Goal: Transaction & Acquisition: Purchase product/service

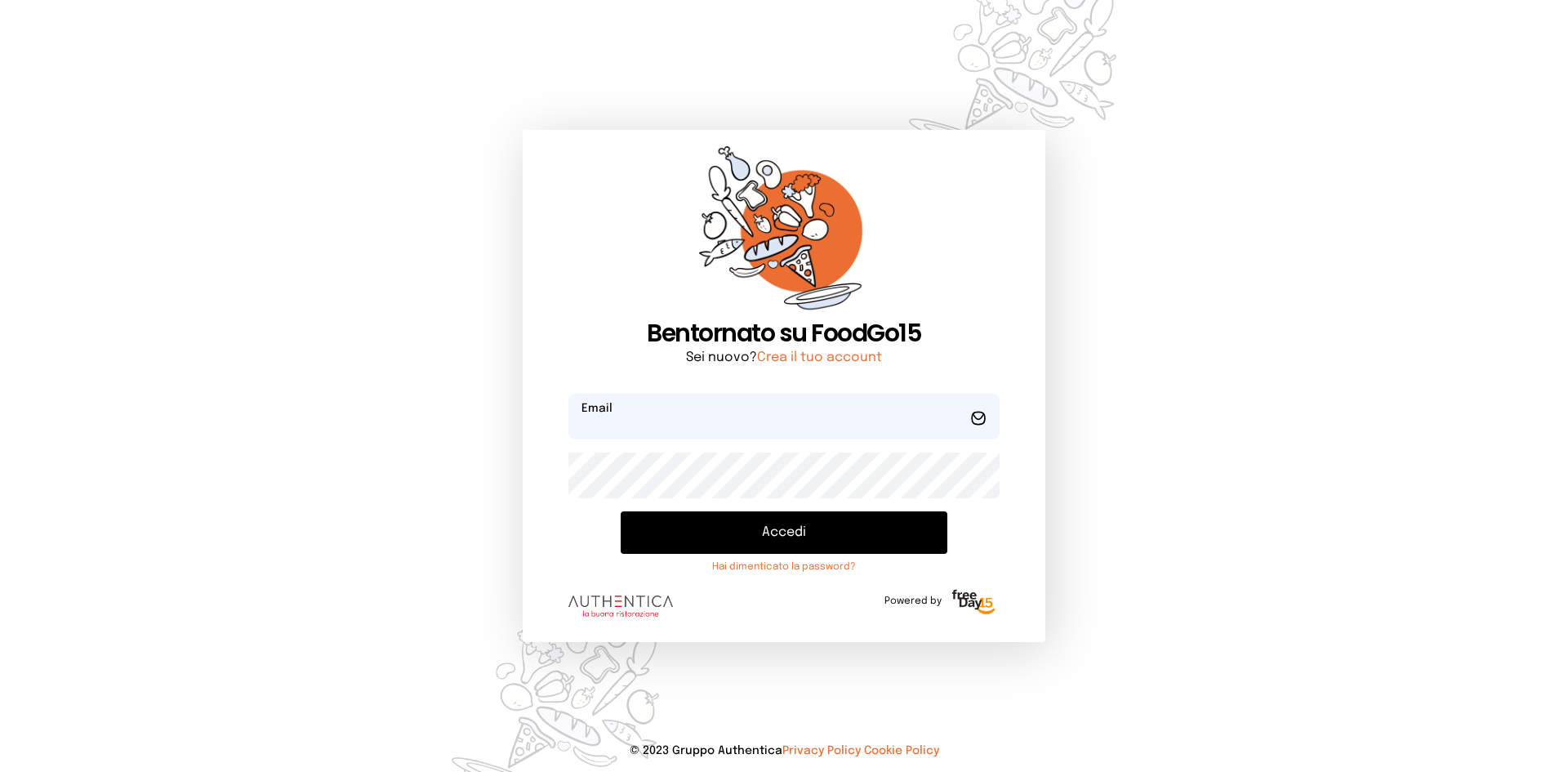
type input "**********"
click at [798, 518] on button "Accedi" at bounding box center [784, 532] width 327 height 42
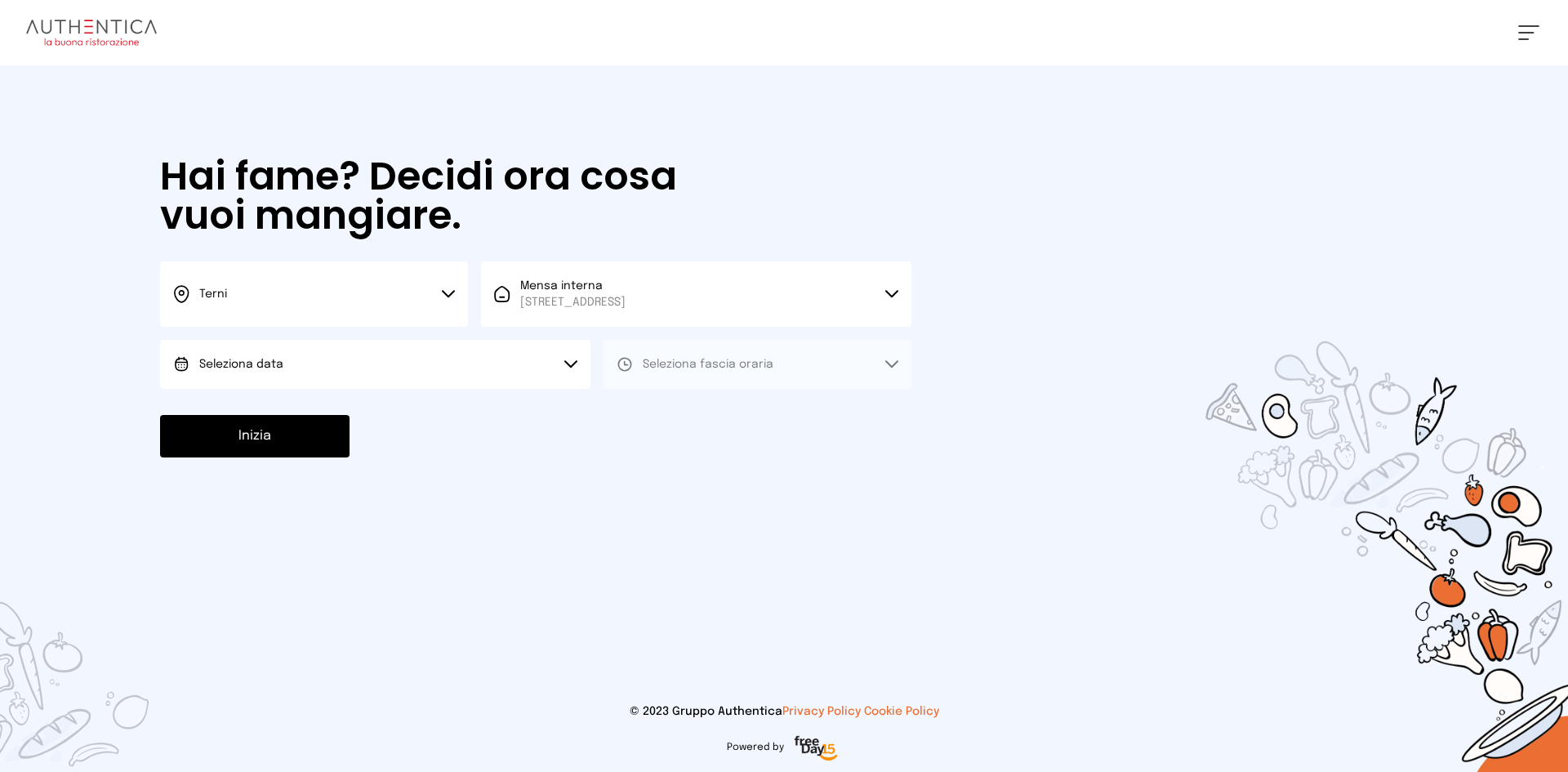
drag, startPoint x: 373, startPoint y: 342, endPoint x: 374, endPoint y: 369, distance: 27.0
click at [373, 346] on button "Seleziona data" at bounding box center [375, 364] width 430 height 49
click at [374, 408] on li "[DATE], [DATE]" at bounding box center [375, 410] width 430 height 42
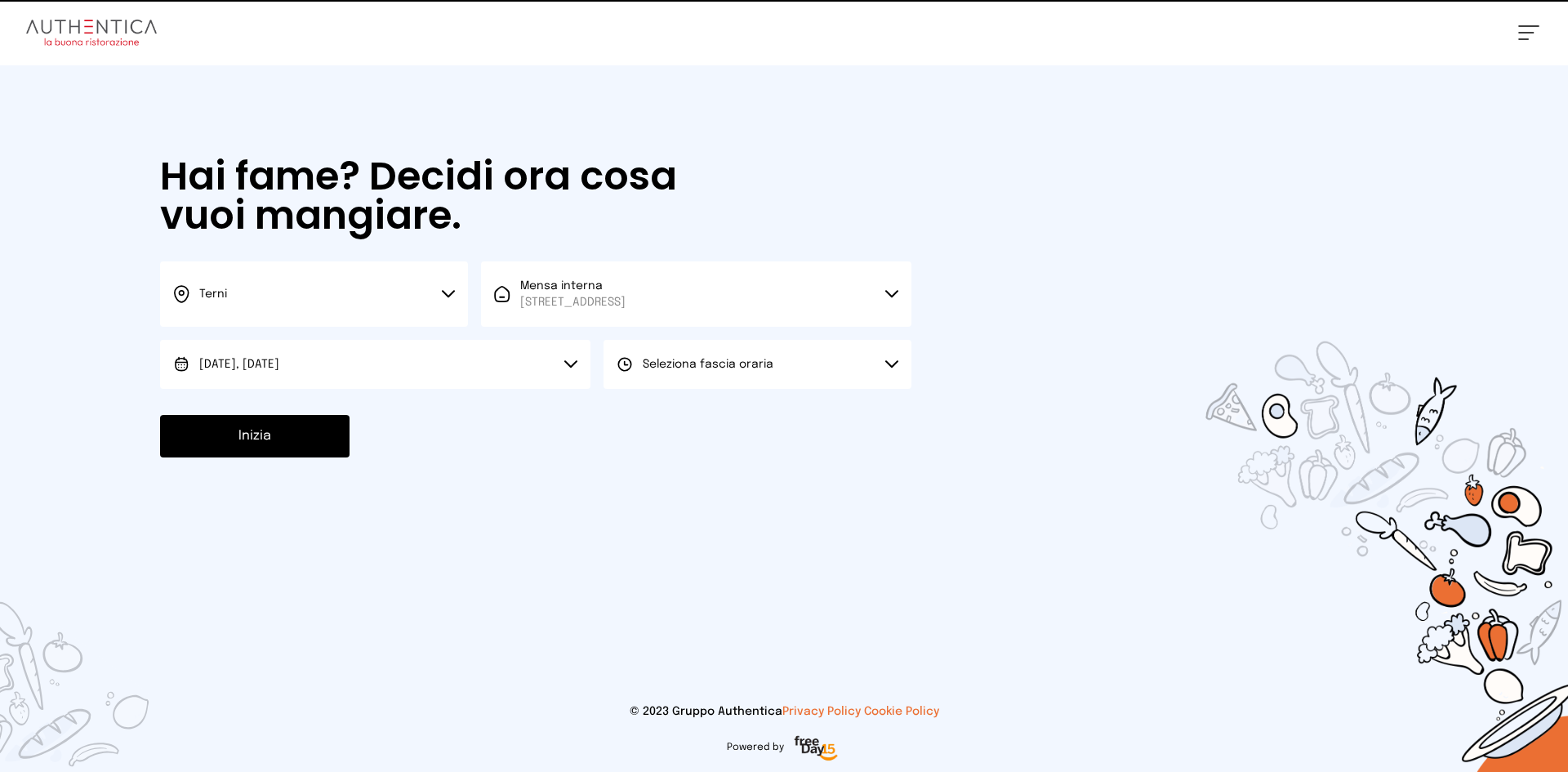
click at [774, 362] on button "Seleziona fascia oraria" at bounding box center [757, 364] width 308 height 49
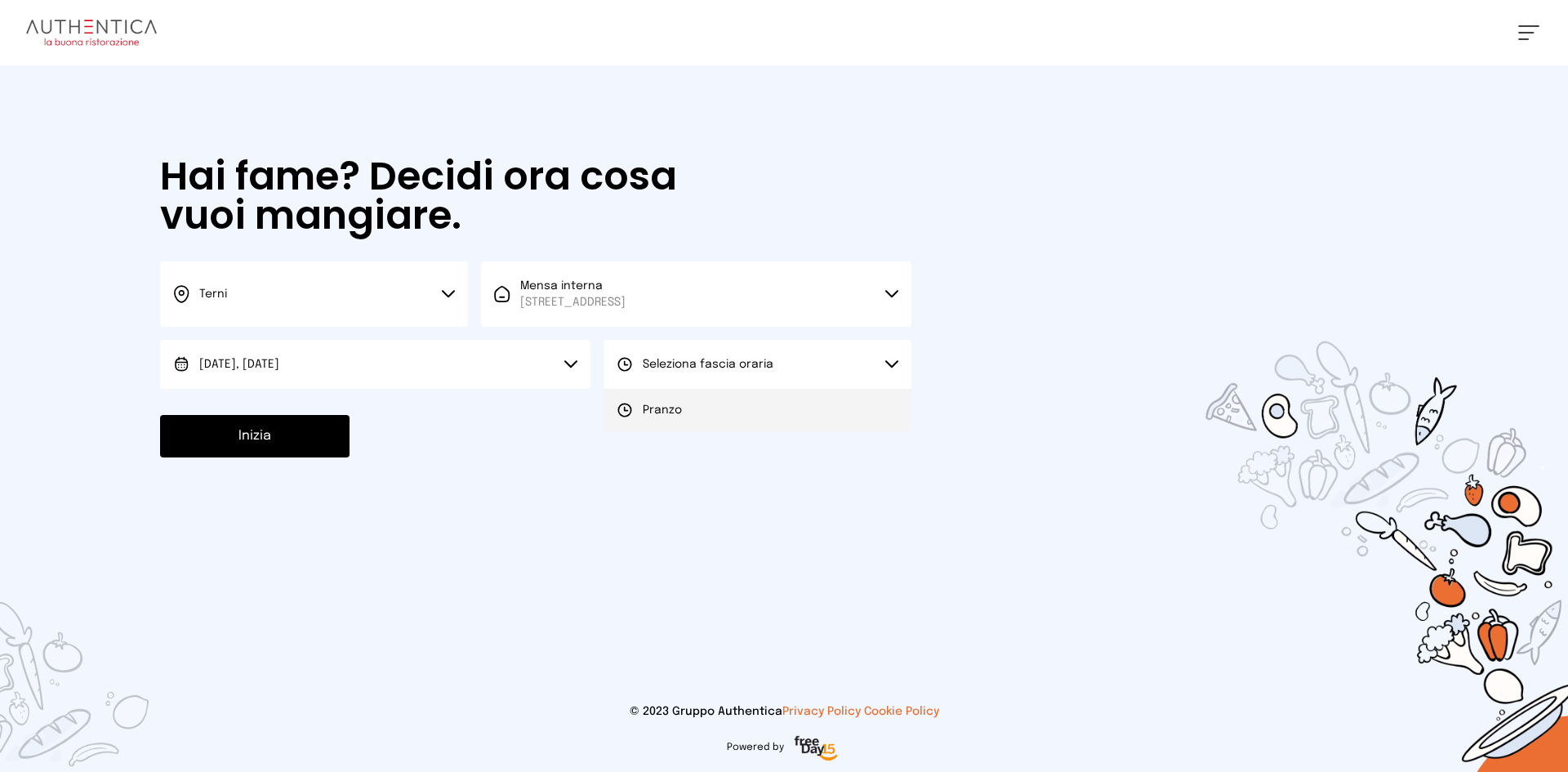
click at [745, 395] on li "Pranzo" at bounding box center [757, 410] width 308 height 42
click at [276, 437] on button "Inizia" at bounding box center [254, 437] width 189 height 42
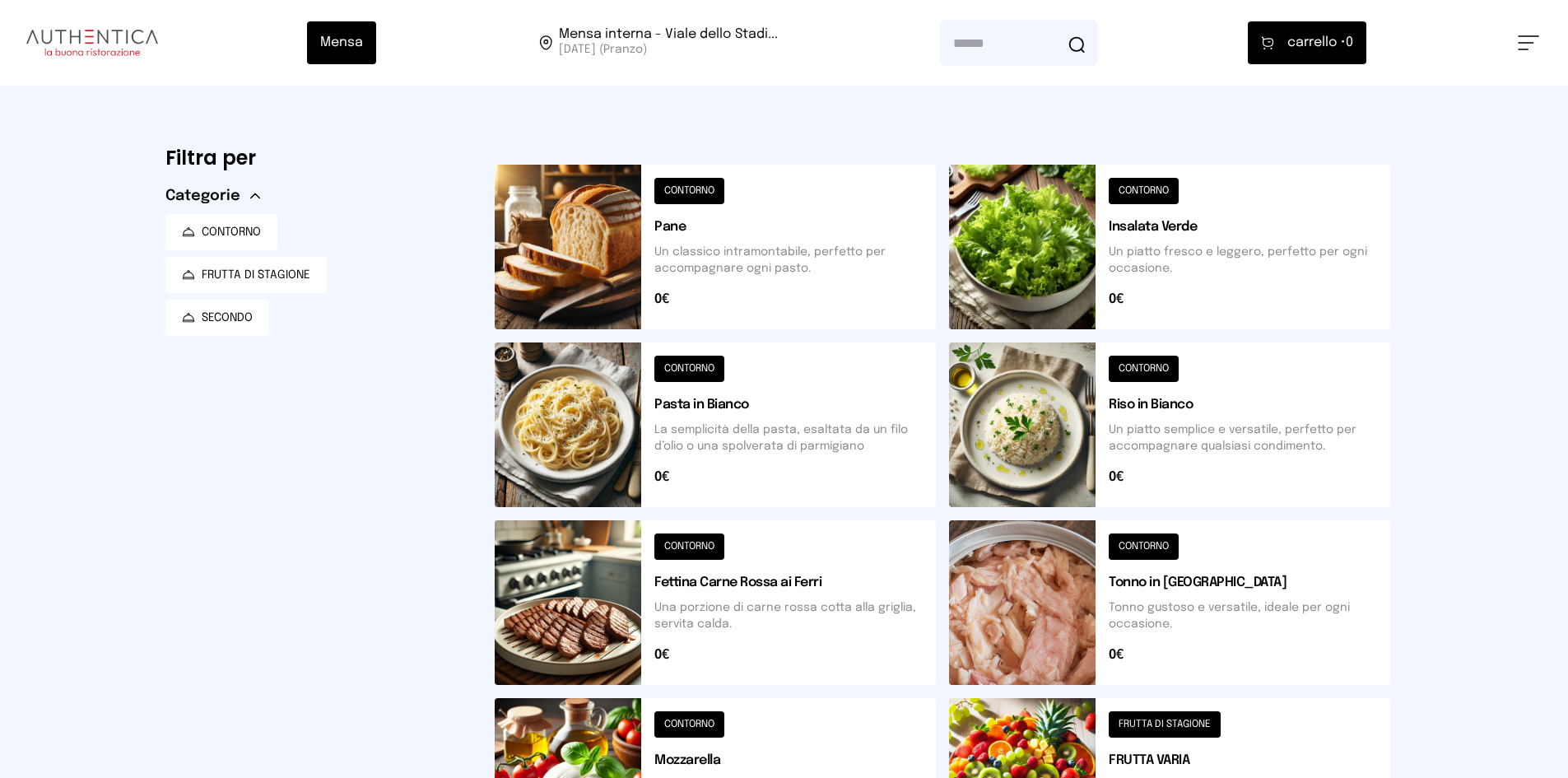
click at [596, 205] on button at bounding box center [715, 247] width 441 height 165
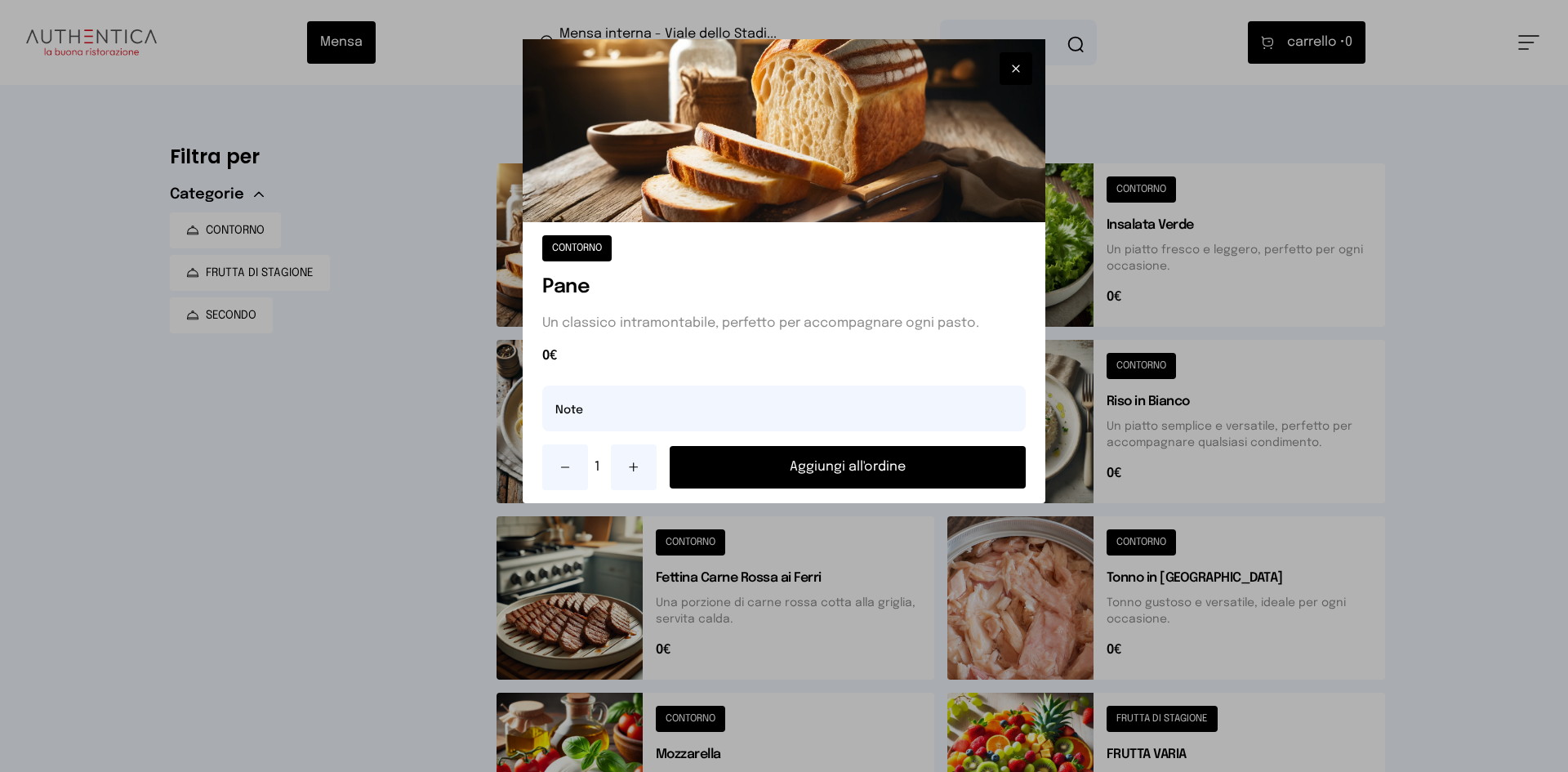
click at [812, 469] on button "Aggiungi all'ordine" at bounding box center [848, 467] width 356 height 42
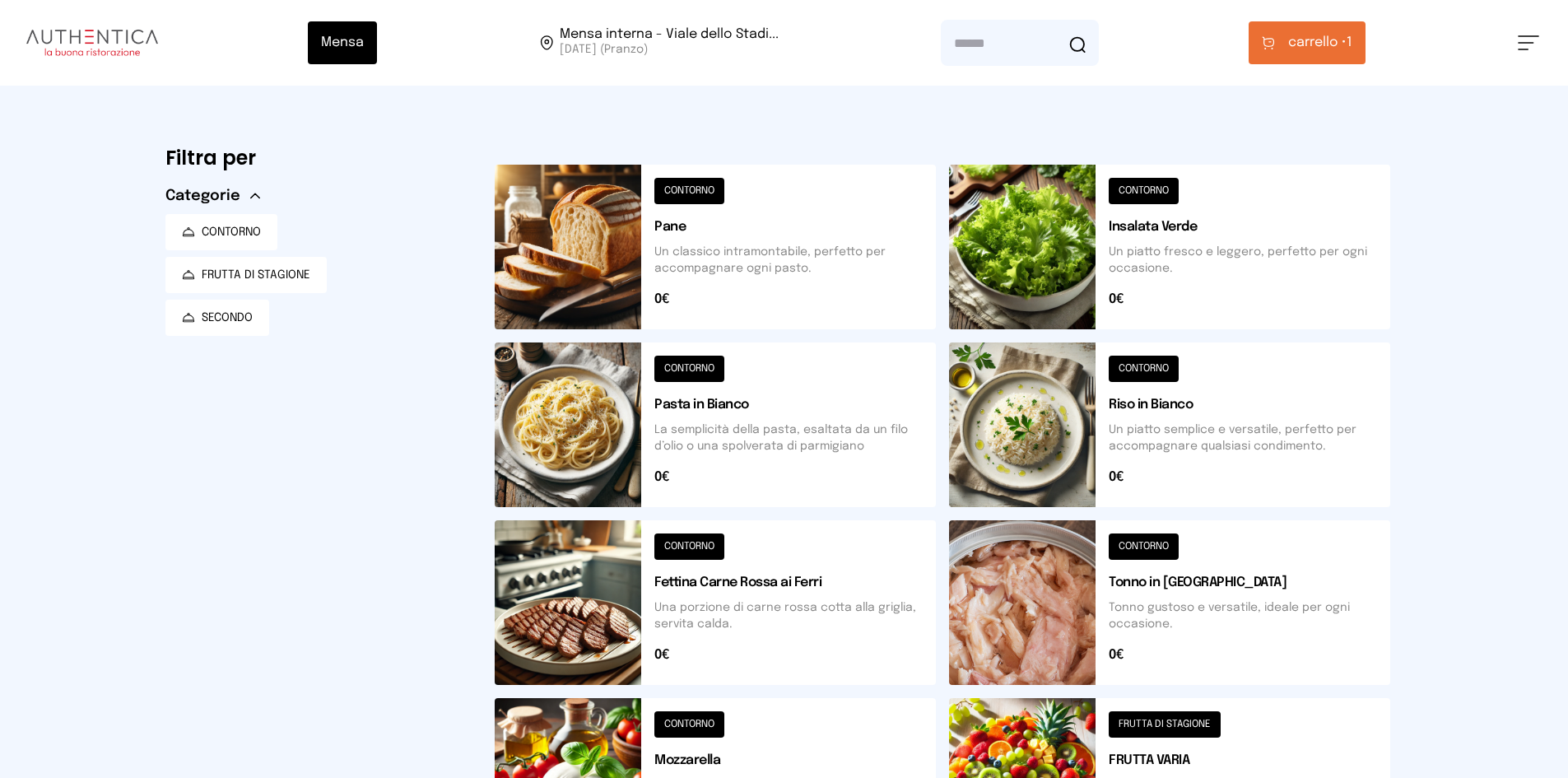
click at [1063, 593] on button at bounding box center [1170, 603] width 441 height 165
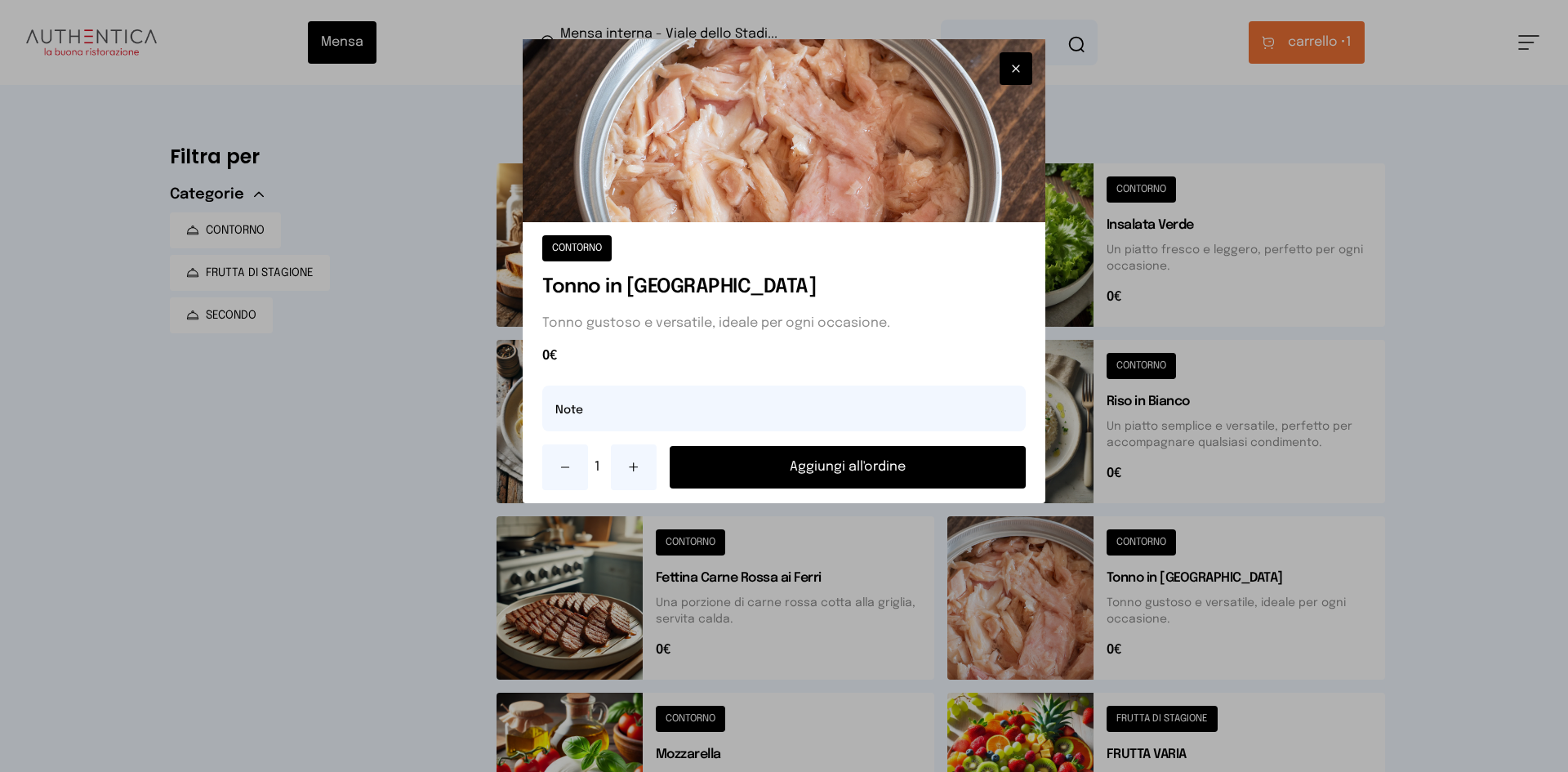
click at [957, 452] on button "Aggiungi all'ordine" at bounding box center [848, 467] width 356 height 42
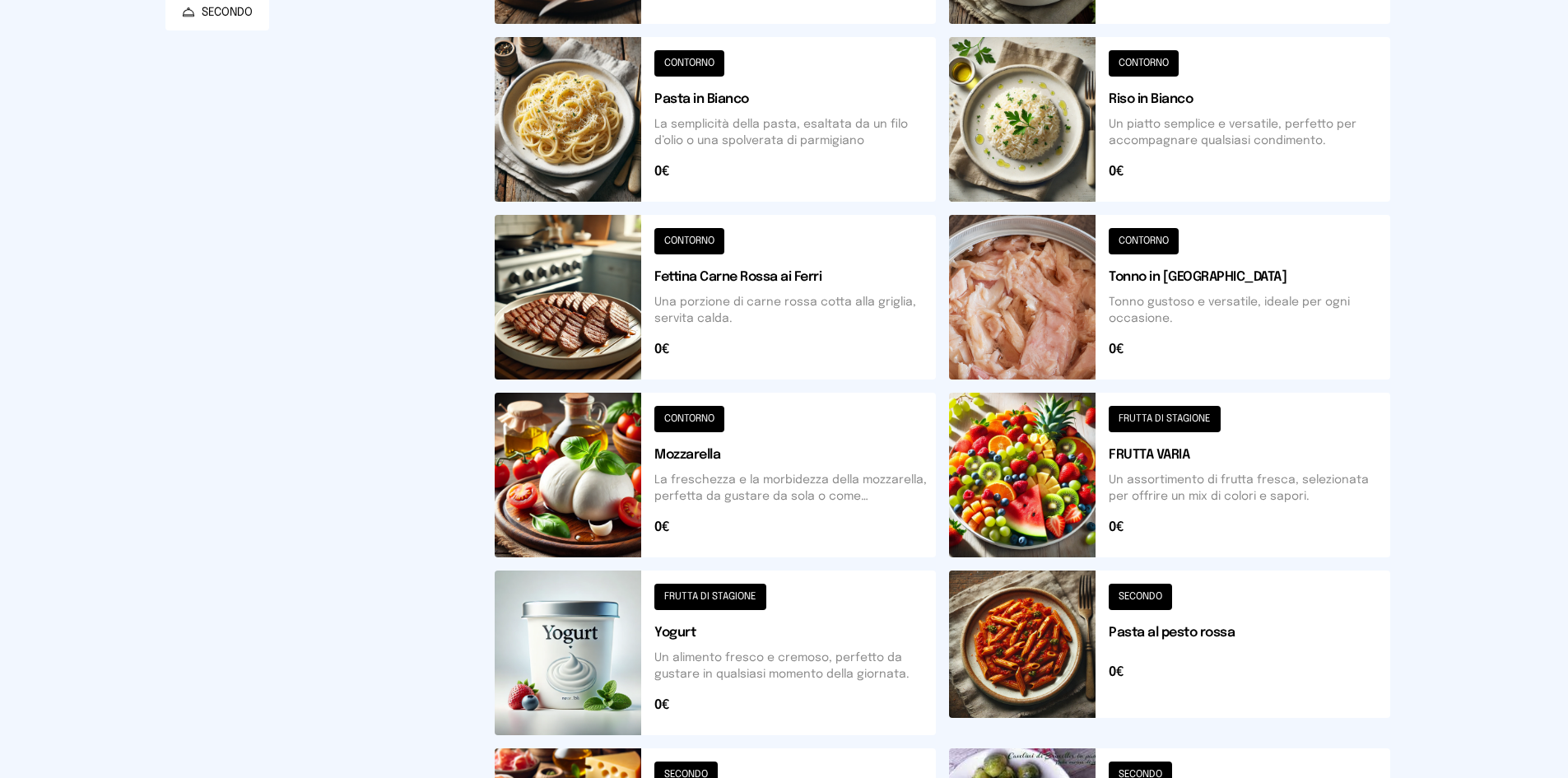
scroll to position [552, 0]
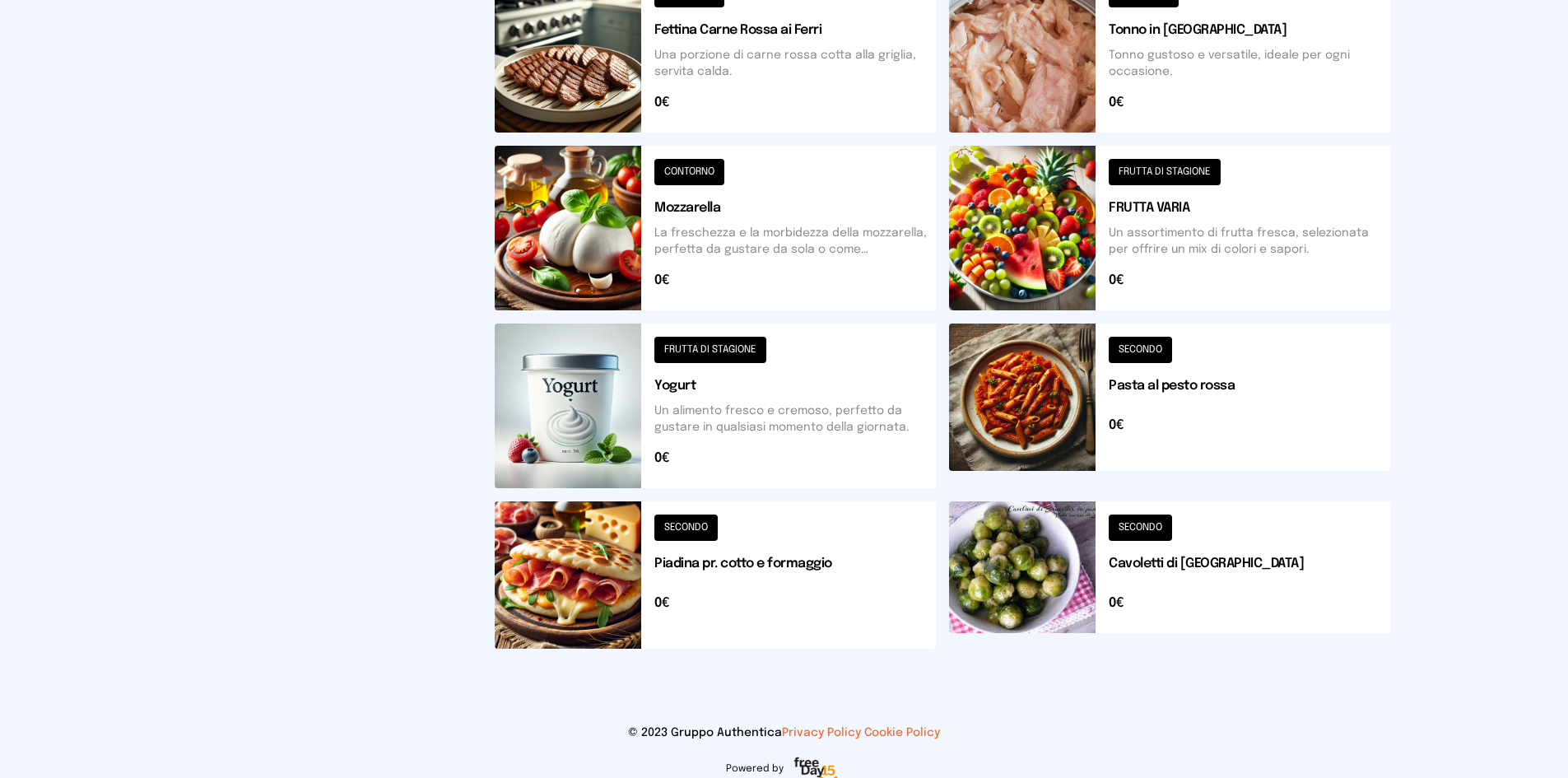
click at [1031, 434] on button at bounding box center [1170, 406] width 441 height 165
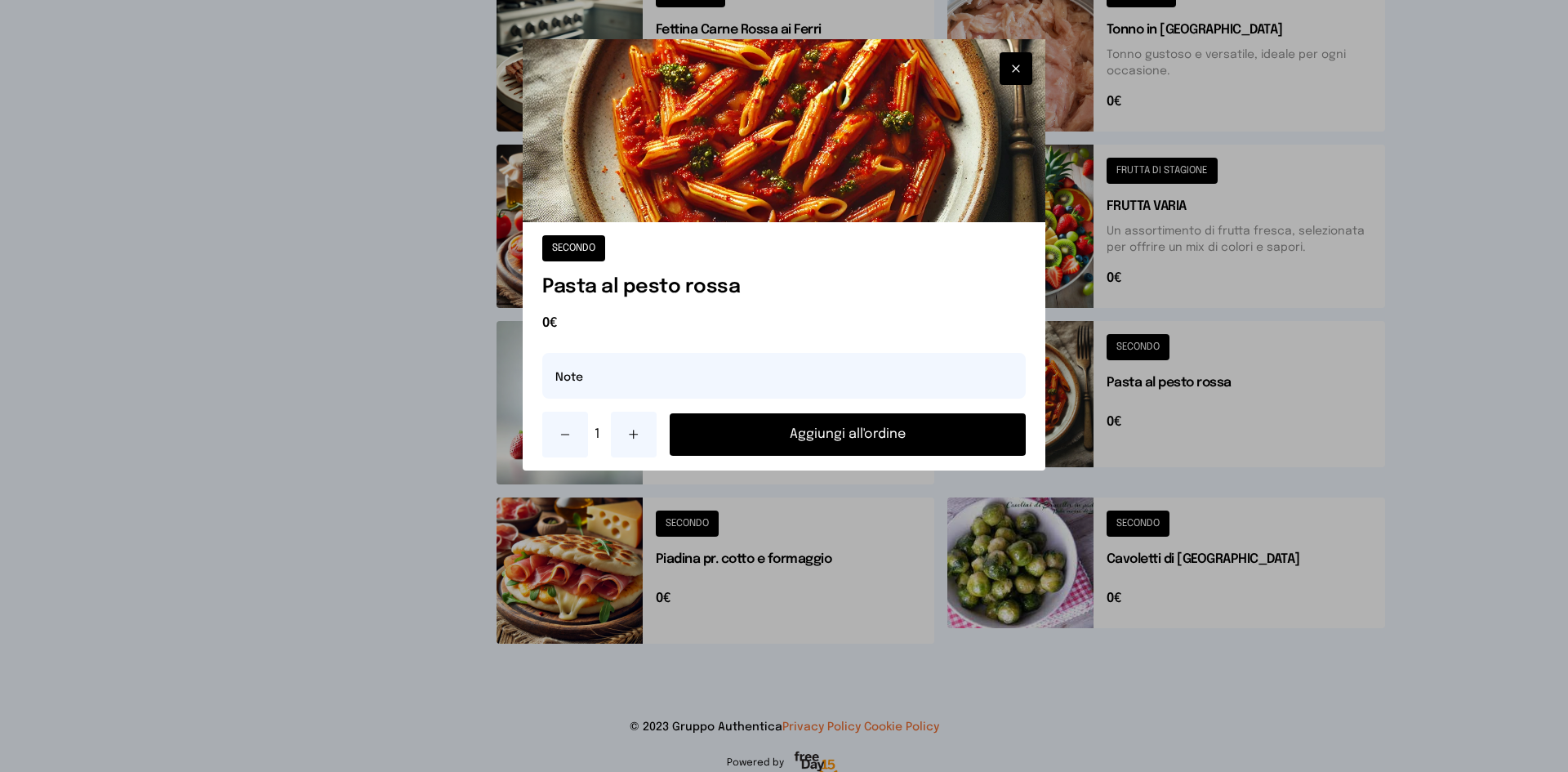
click at [1247, 393] on div at bounding box center [784, 386] width 1568 height 772
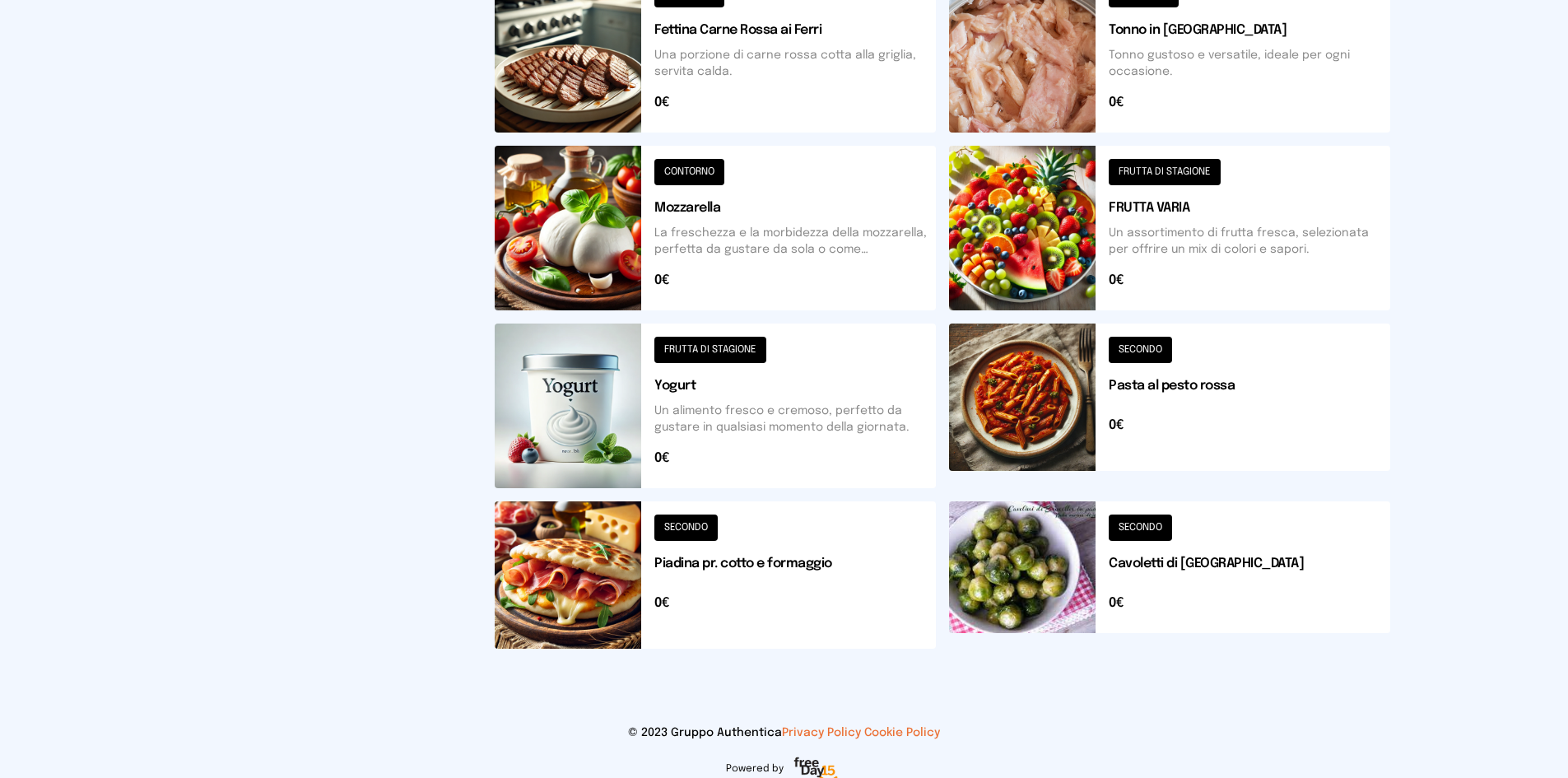
click at [1138, 356] on button at bounding box center [1170, 406] width 441 height 165
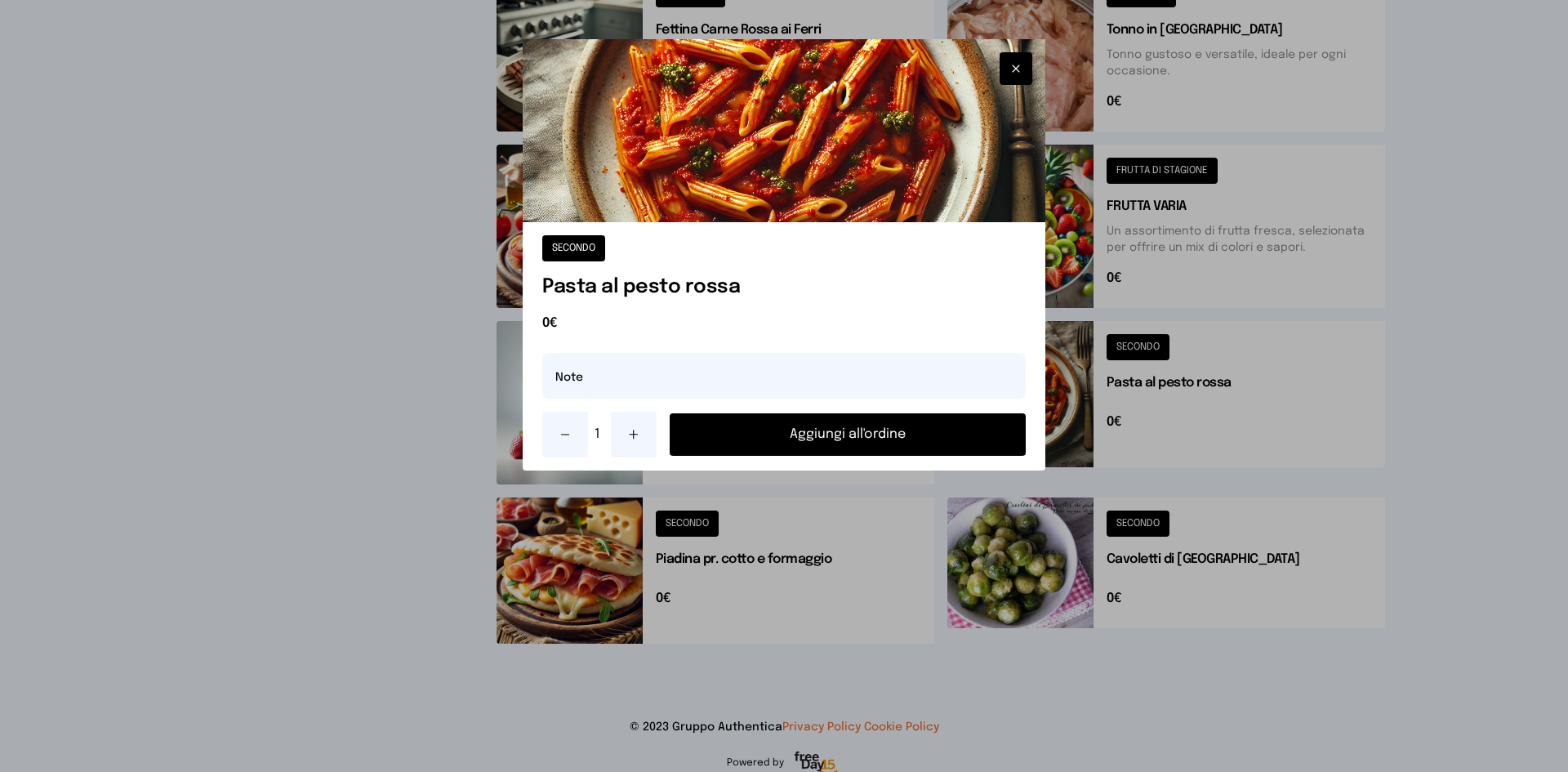
click at [1152, 406] on div at bounding box center [784, 386] width 1568 height 772
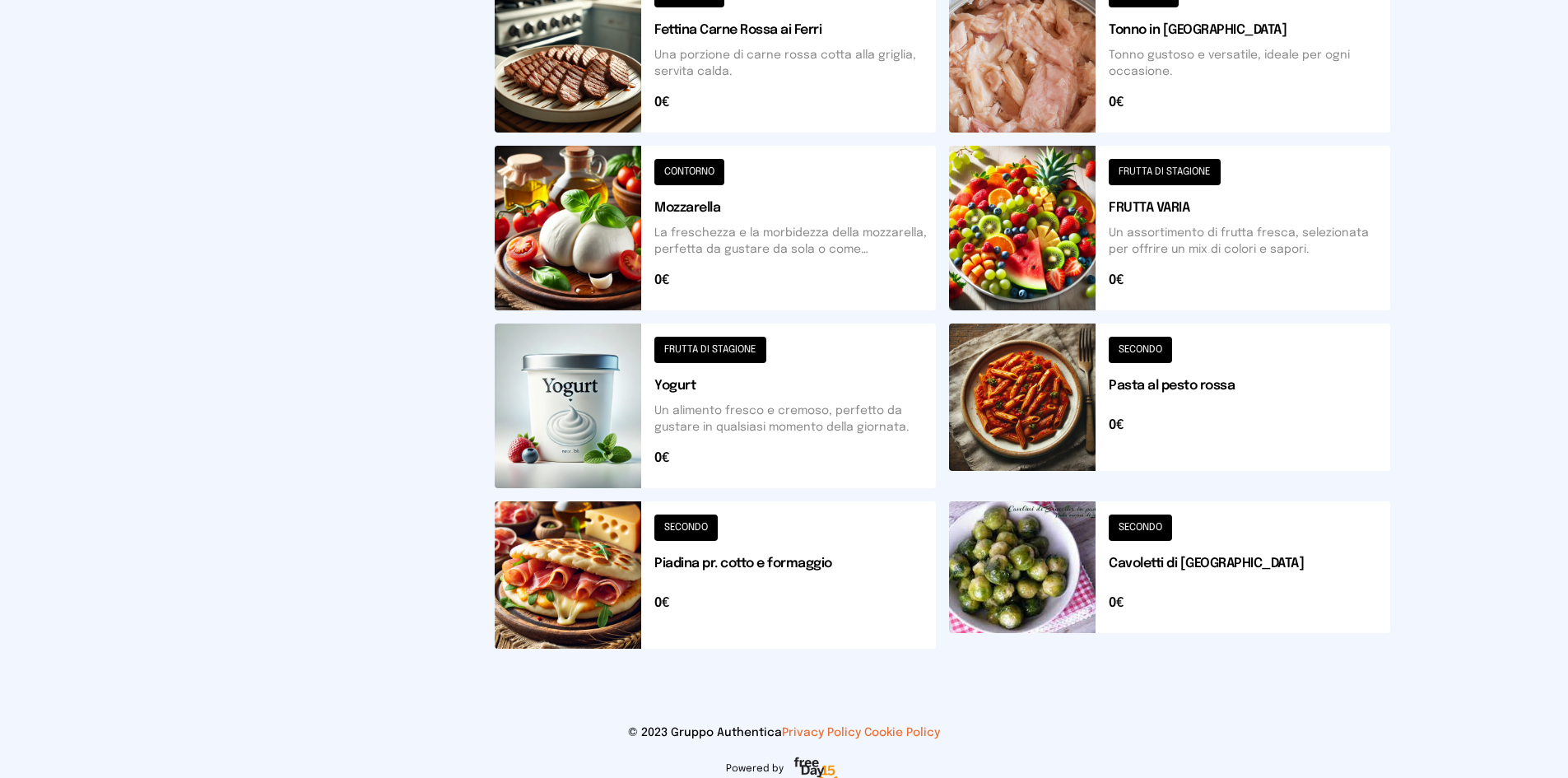
click at [1161, 382] on button at bounding box center [1170, 406] width 441 height 165
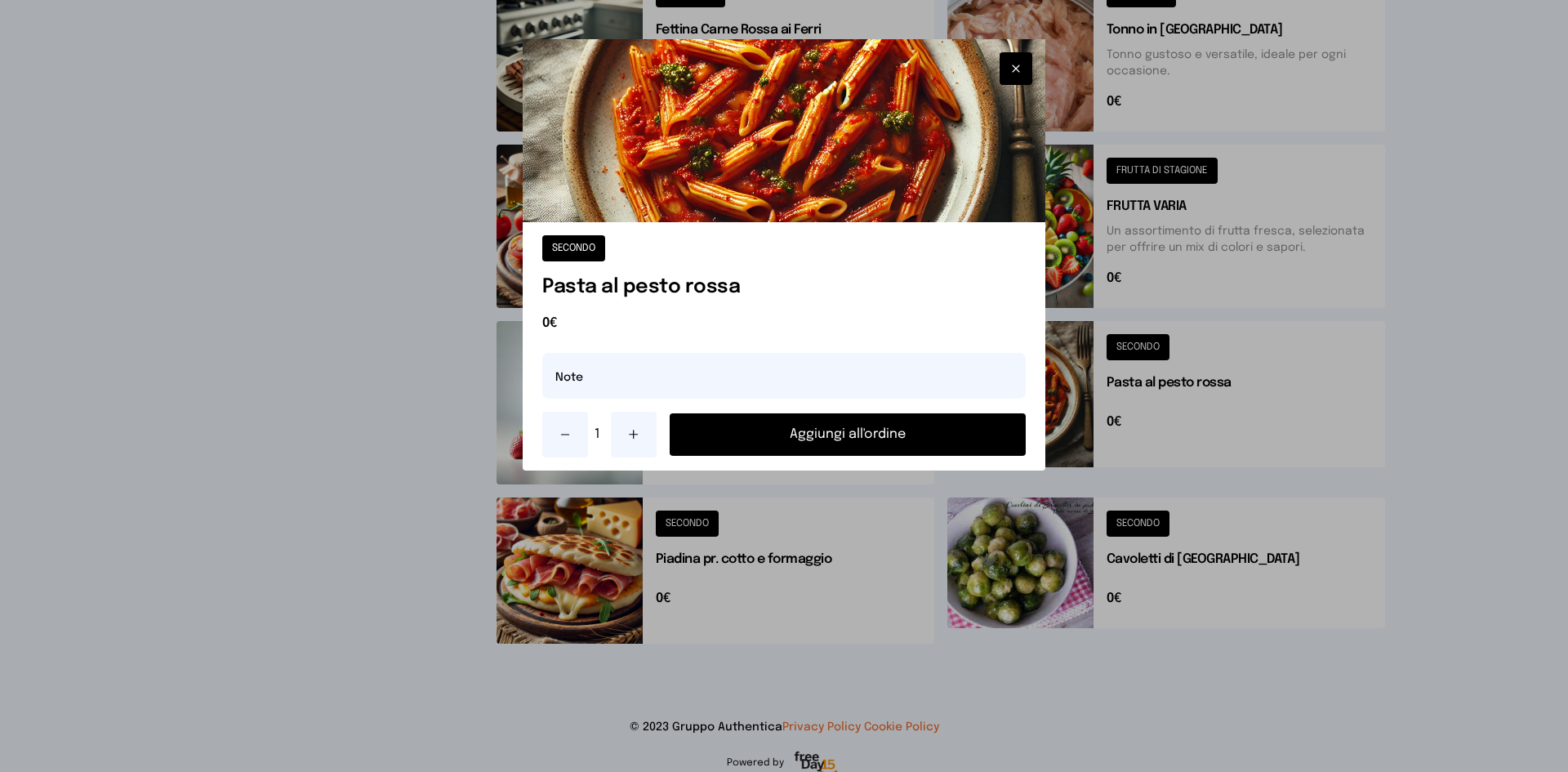
click at [1265, 398] on div at bounding box center [784, 386] width 1568 height 772
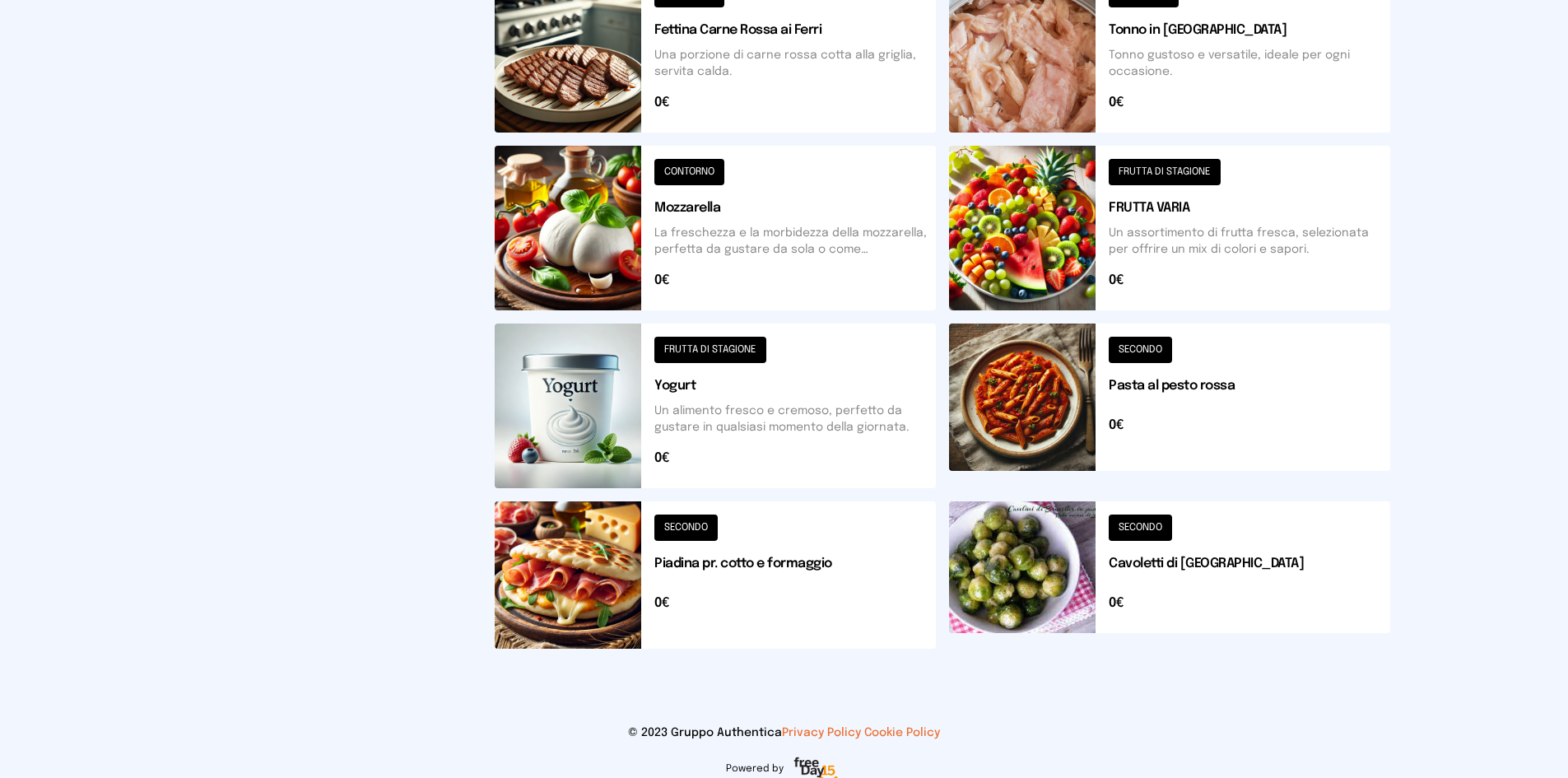
click at [1015, 379] on button at bounding box center [1170, 406] width 441 height 165
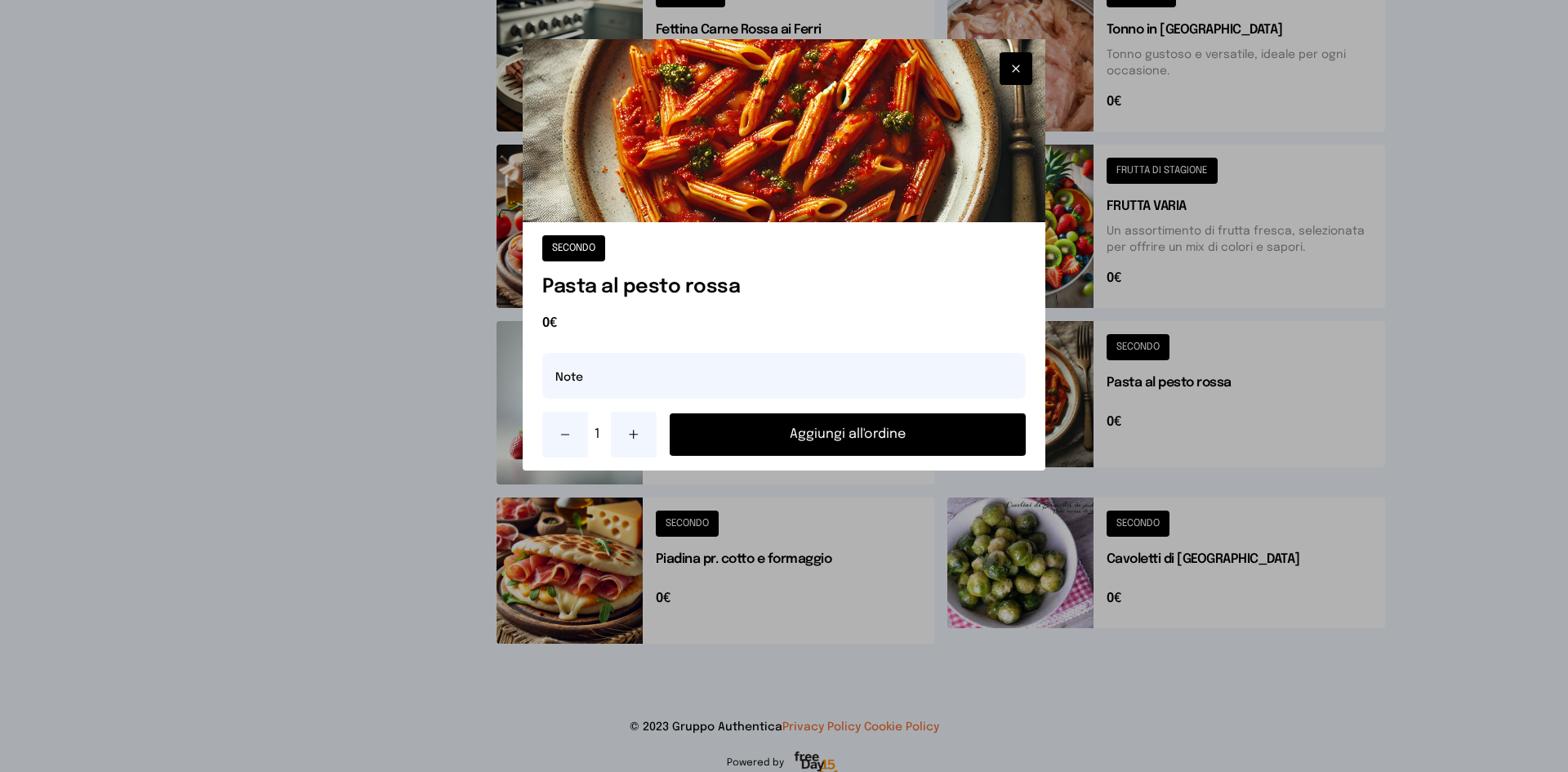
click at [1383, 397] on div at bounding box center [784, 386] width 1568 height 772
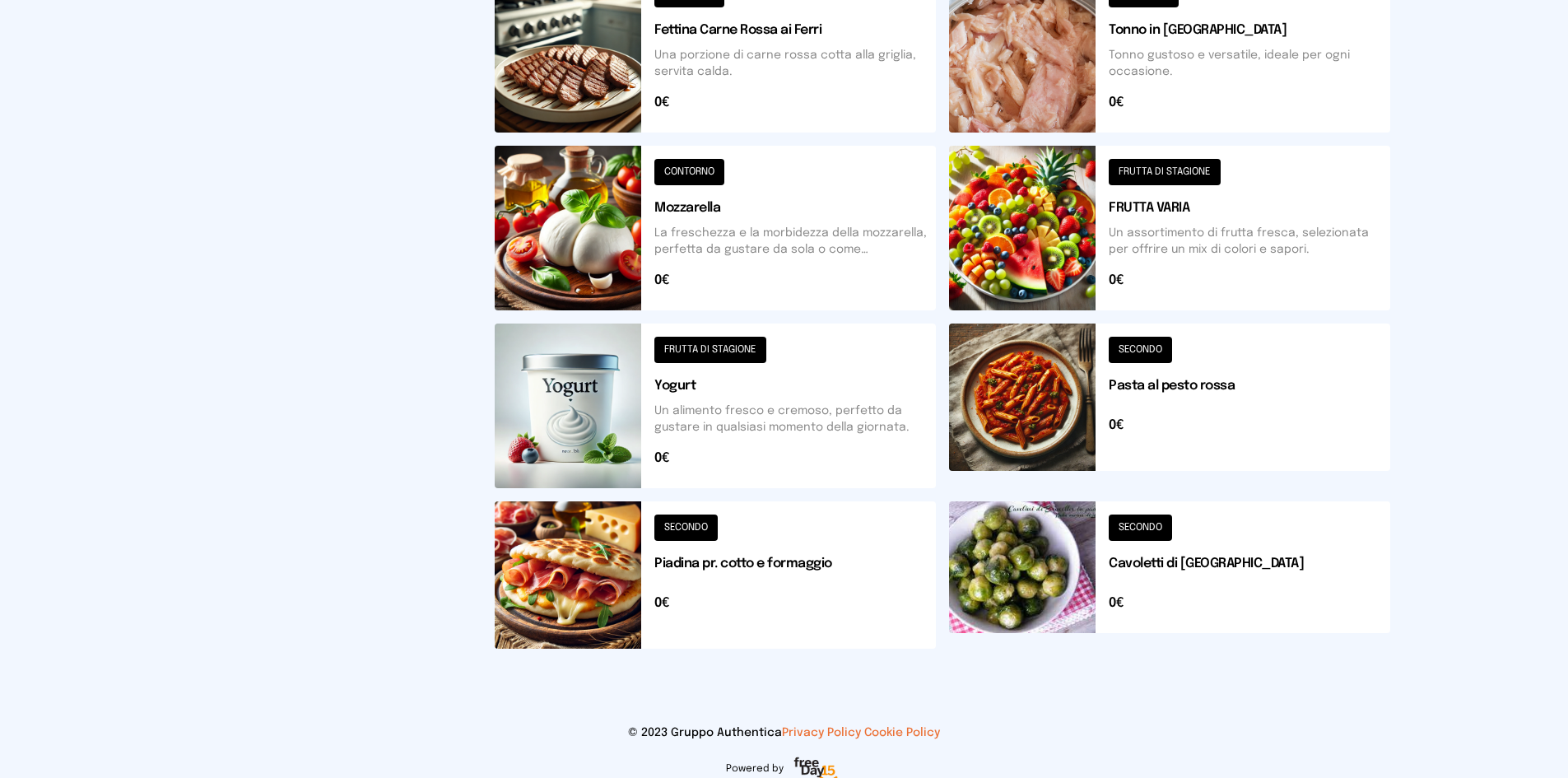
click at [1140, 357] on button at bounding box center [1170, 406] width 441 height 165
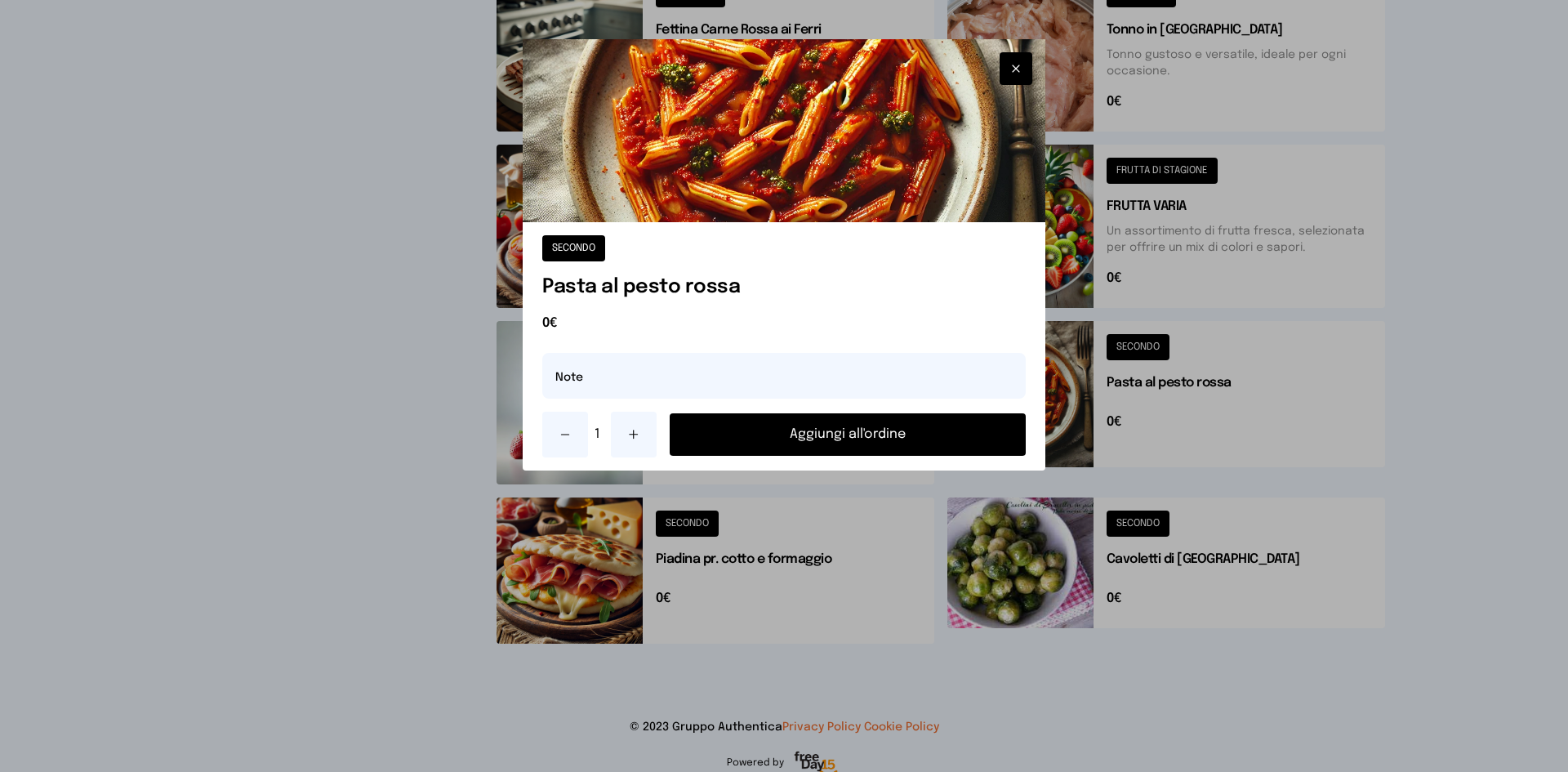
click at [1133, 334] on div at bounding box center [784, 386] width 1568 height 772
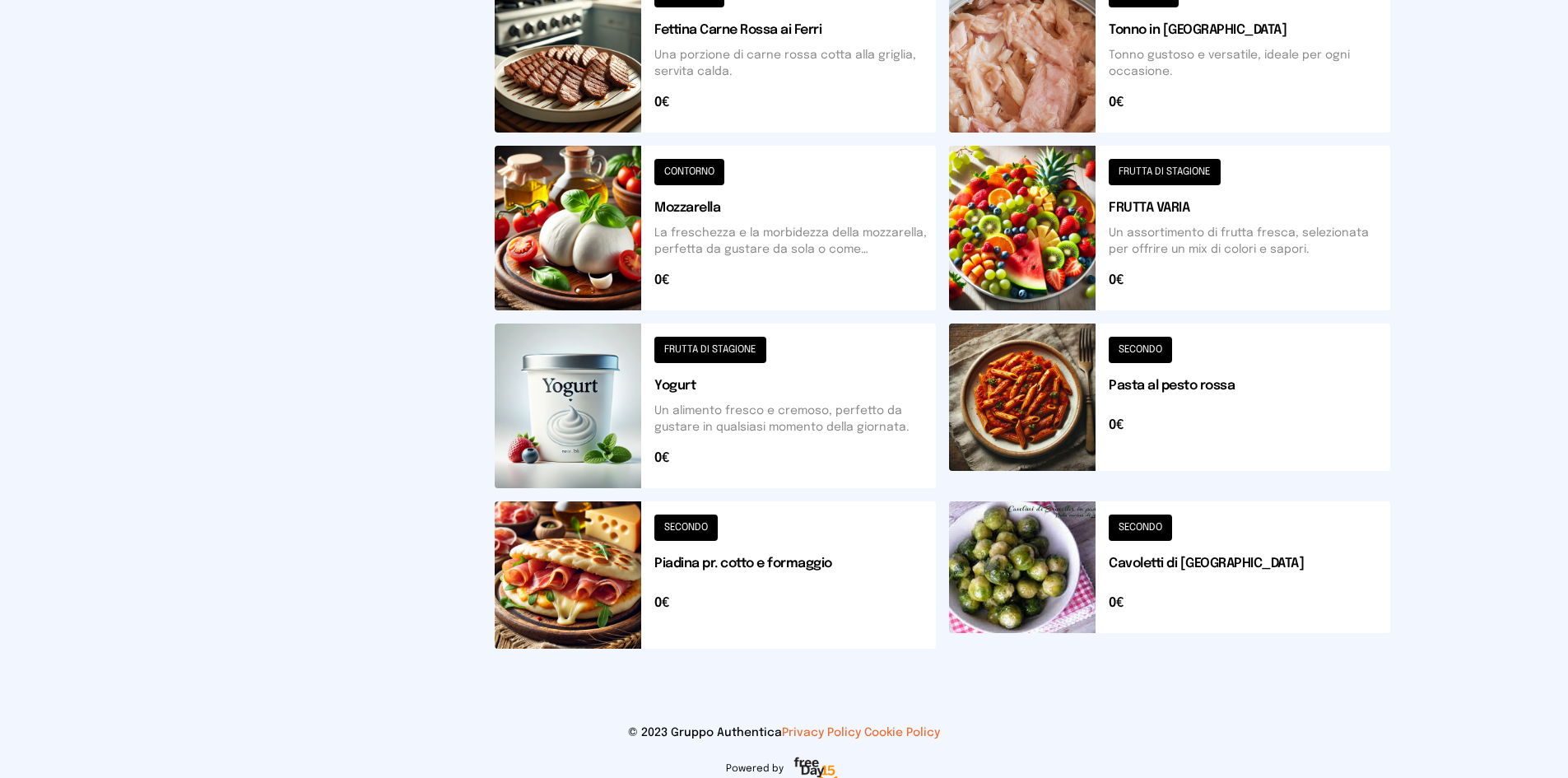
click at [1040, 376] on button at bounding box center [1170, 406] width 441 height 165
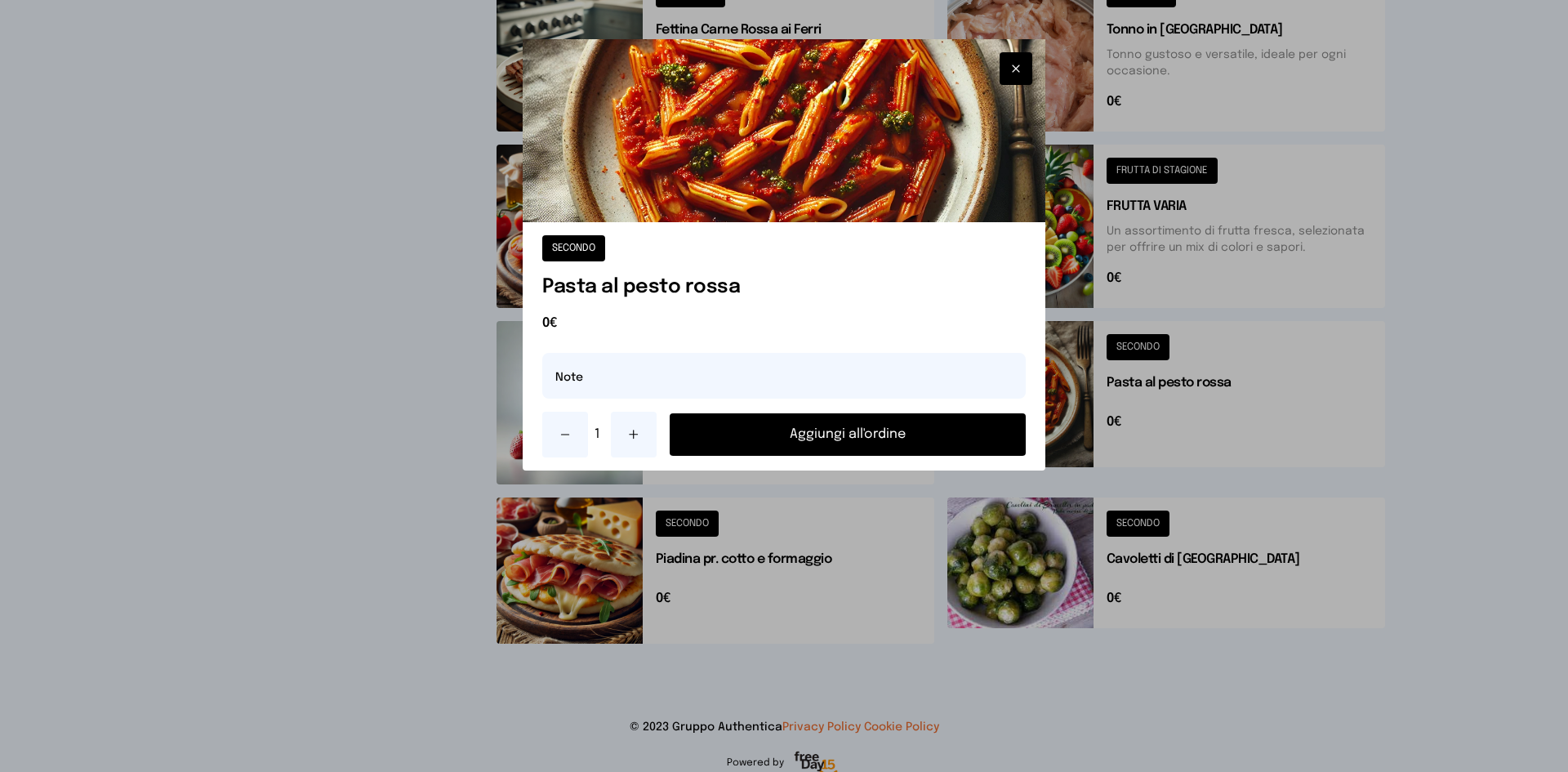
click at [870, 447] on button "Aggiungi all'ordine" at bounding box center [848, 435] width 356 height 42
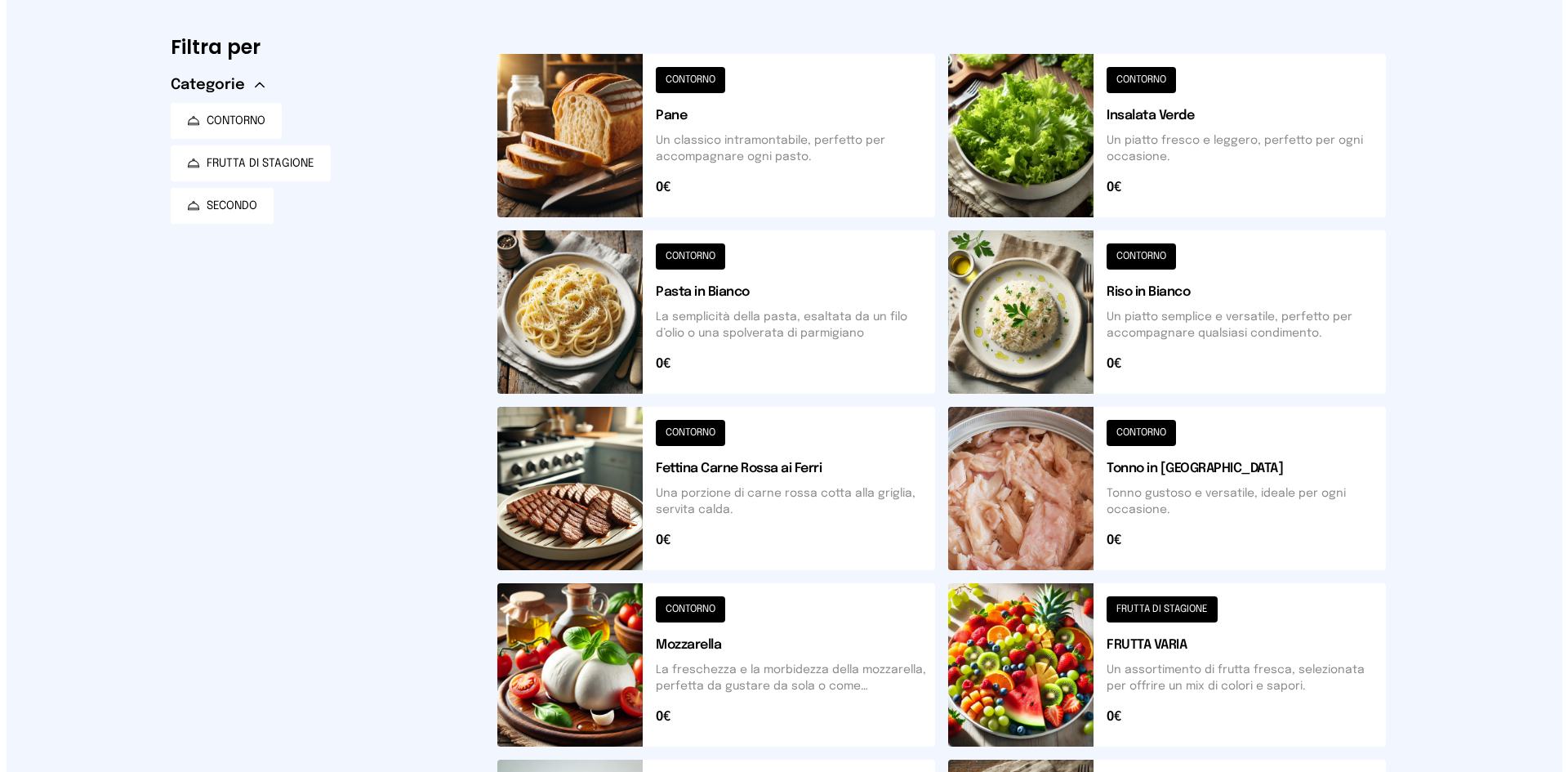
scroll to position [0, 0]
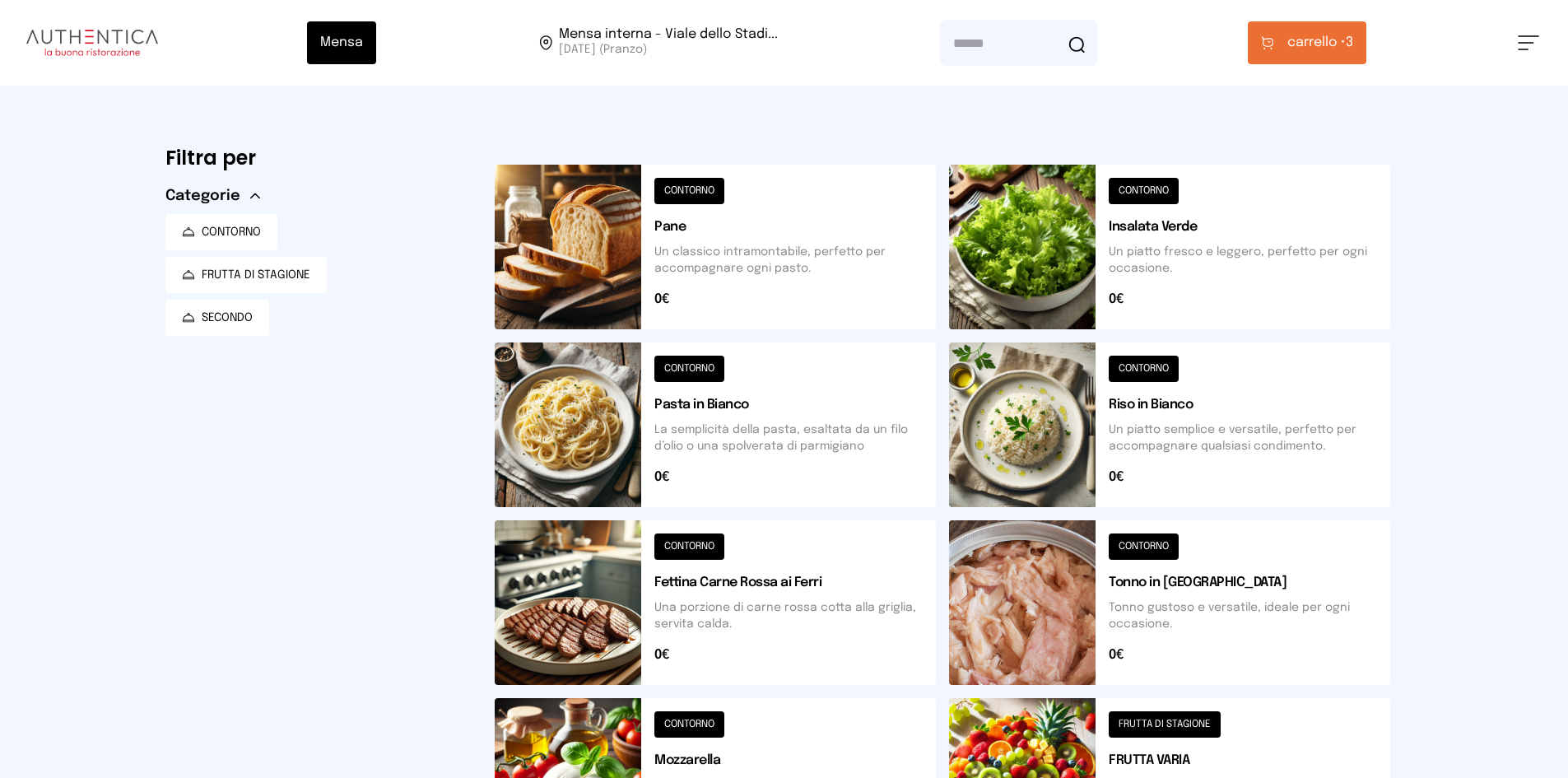
click at [1302, 50] on span "carrello •" at bounding box center [1316, 43] width 58 height 19
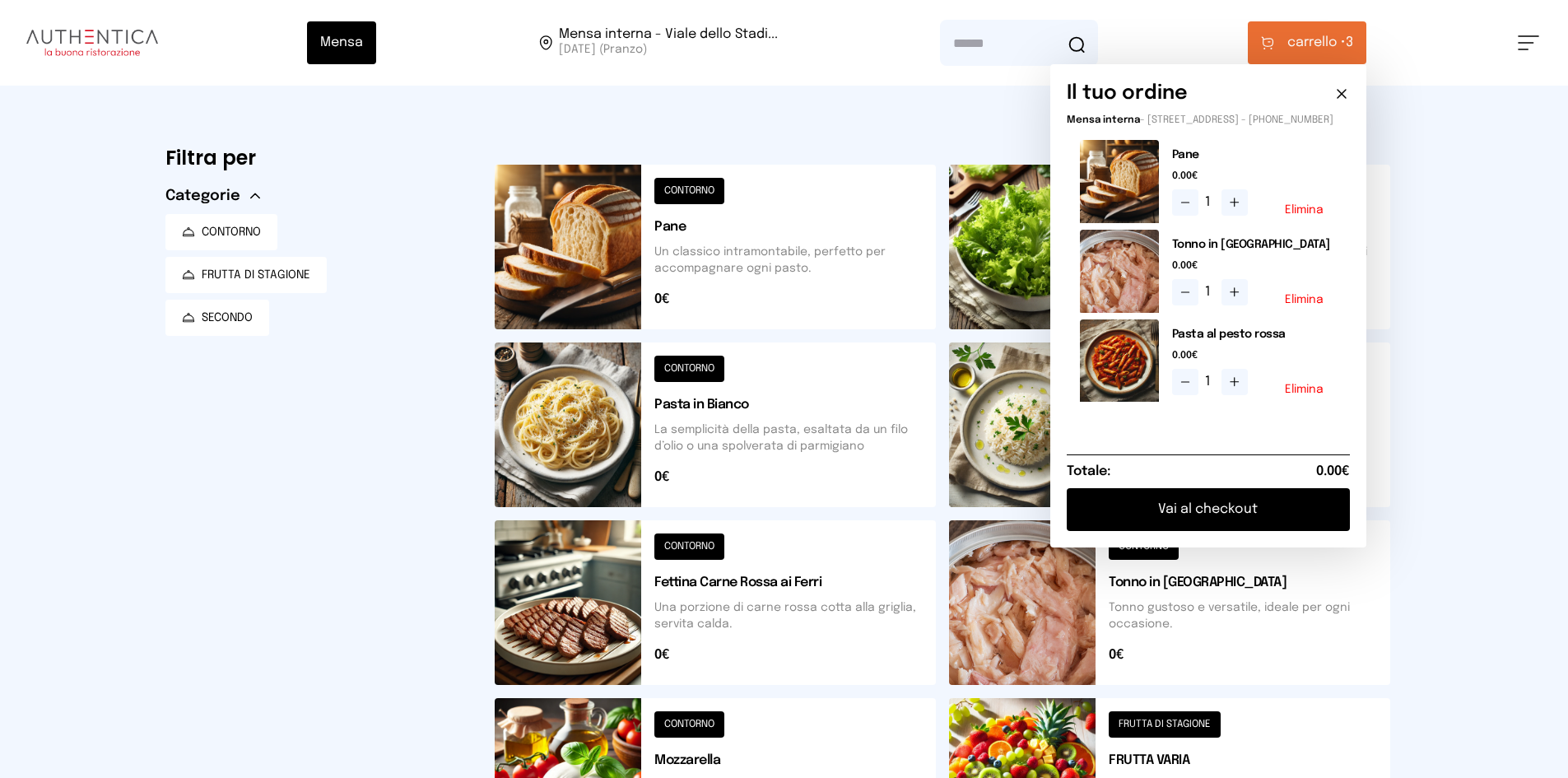
click at [543, 581] on button at bounding box center [715, 603] width 441 height 165
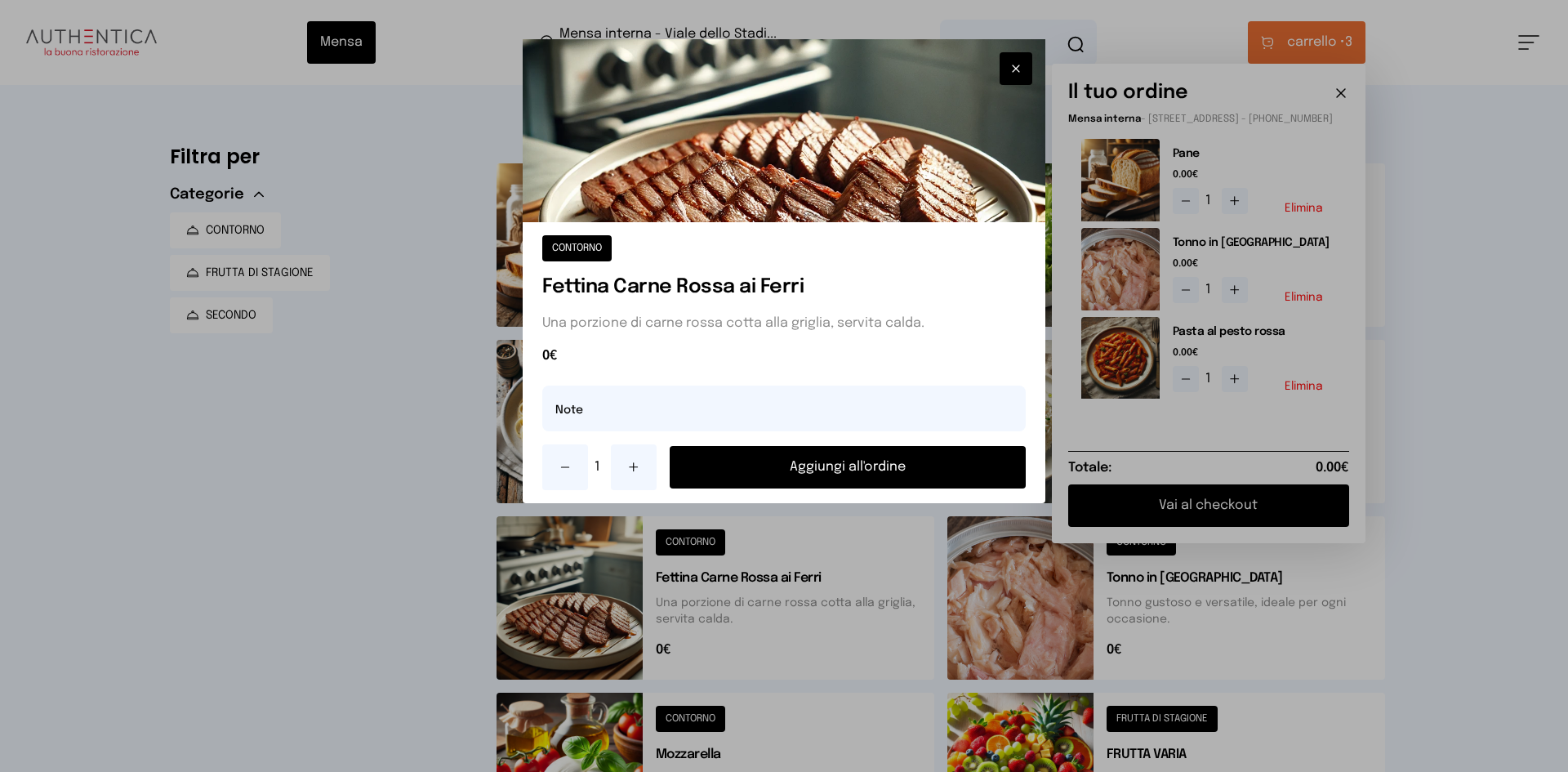
click at [847, 447] on button "Aggiungi all'ordine" at bounding box center [848, 467] width 356 height 42
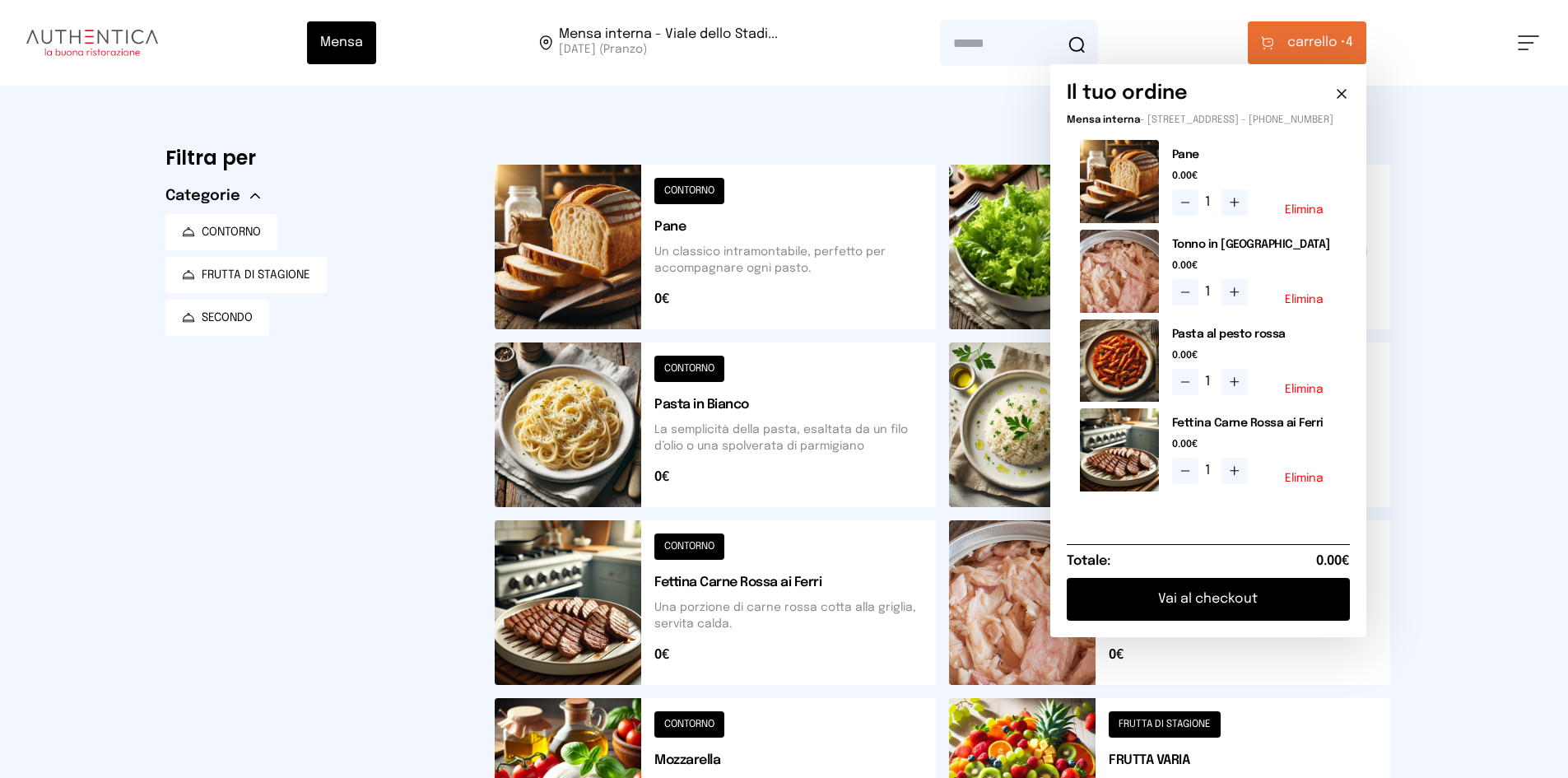
click at [1232, 608] on button "Vai al checkout" at bounding box center [1209, 599] width 283 height 43
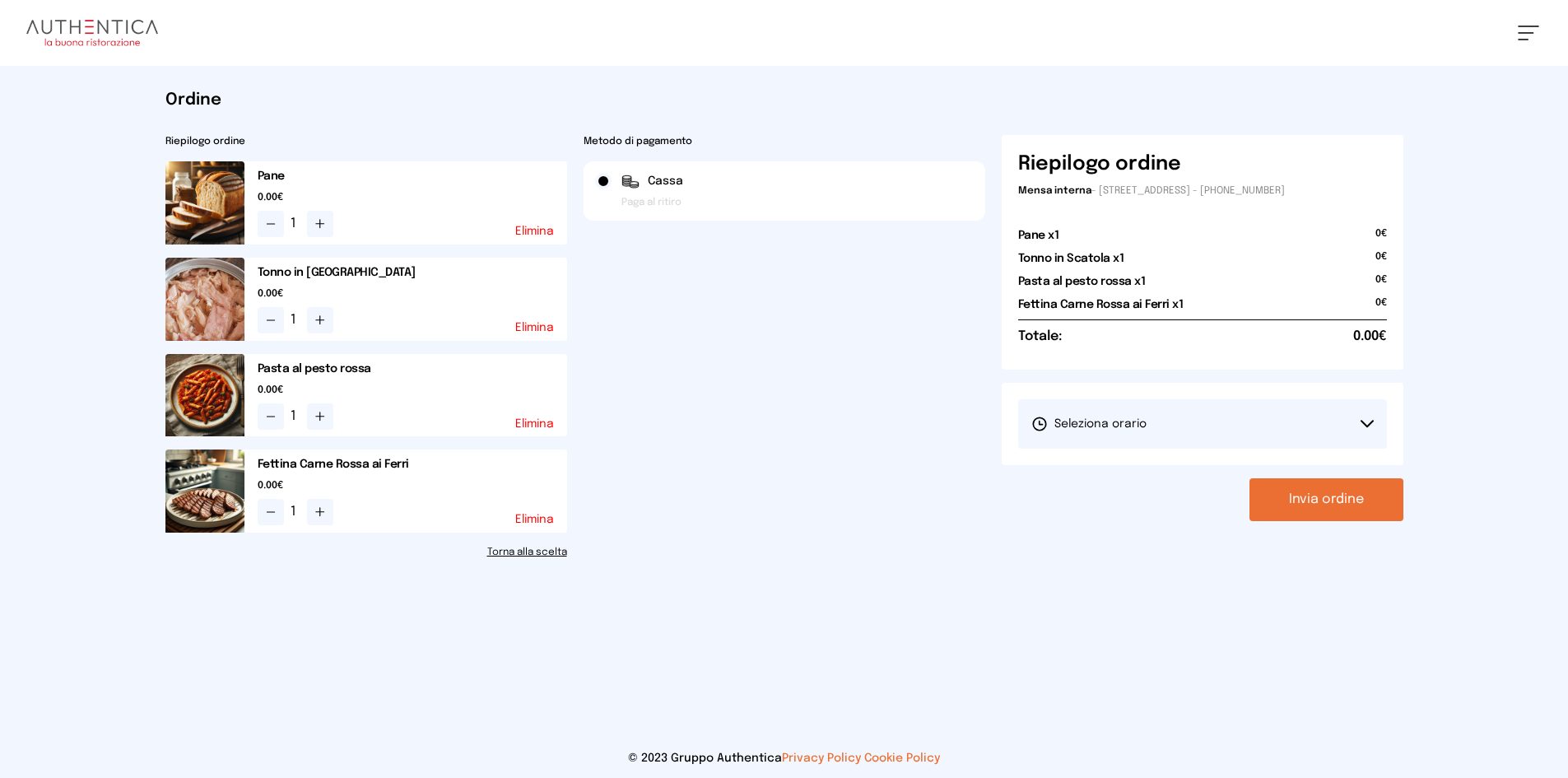
click at [1090, 433] on button "Seleziona orario" at bounding box center [1203, 423] width 369 height 49
click at [1086, 461] on li "1° Turno (13:00 - 15:00)" at bounding box center [1203, 470] width 369 height 43
click at [1346, 521] on button "Invia ordine" at bounding box center [1326, 499] width 154 height 43
